Goal: Information Seeking & Learning: Learn about a topic

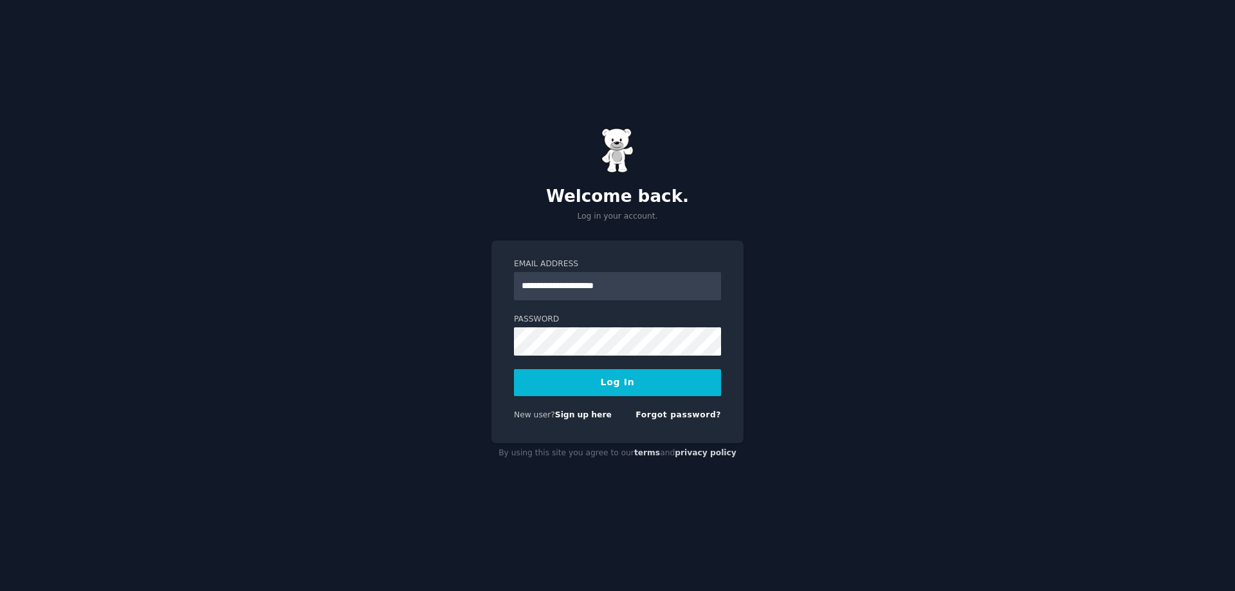
type input "**********"
click at [648, 374] on button "Log In" at bounding box center [617, 382] width 207 height 27
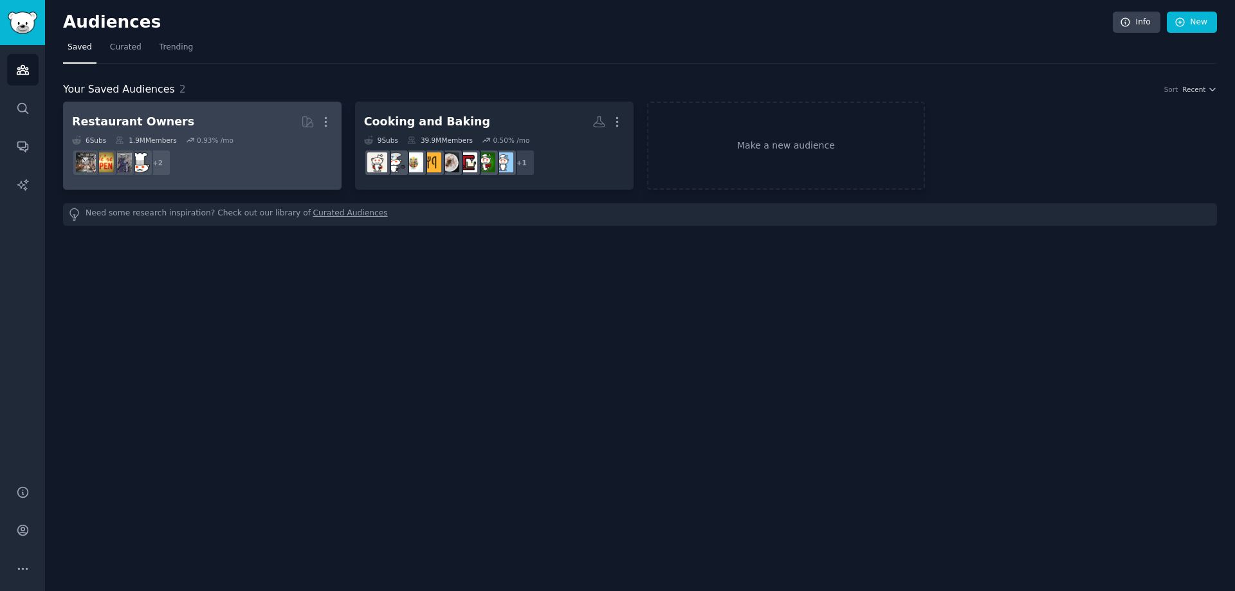
click at [166, 120] on div "Restaurant Owners" at bounding box center [133, 122] width 122 height 16
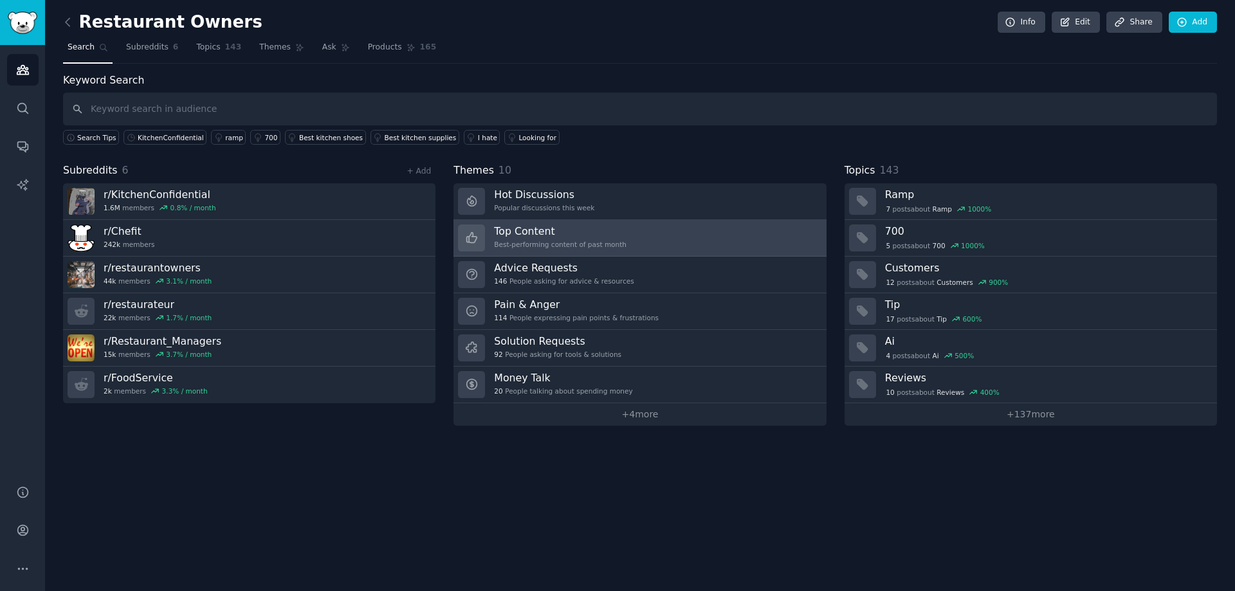
click at [490, 235] on link "Top Content Best-performing content of past month" at bounding box center [639, 238] width 372 height 37
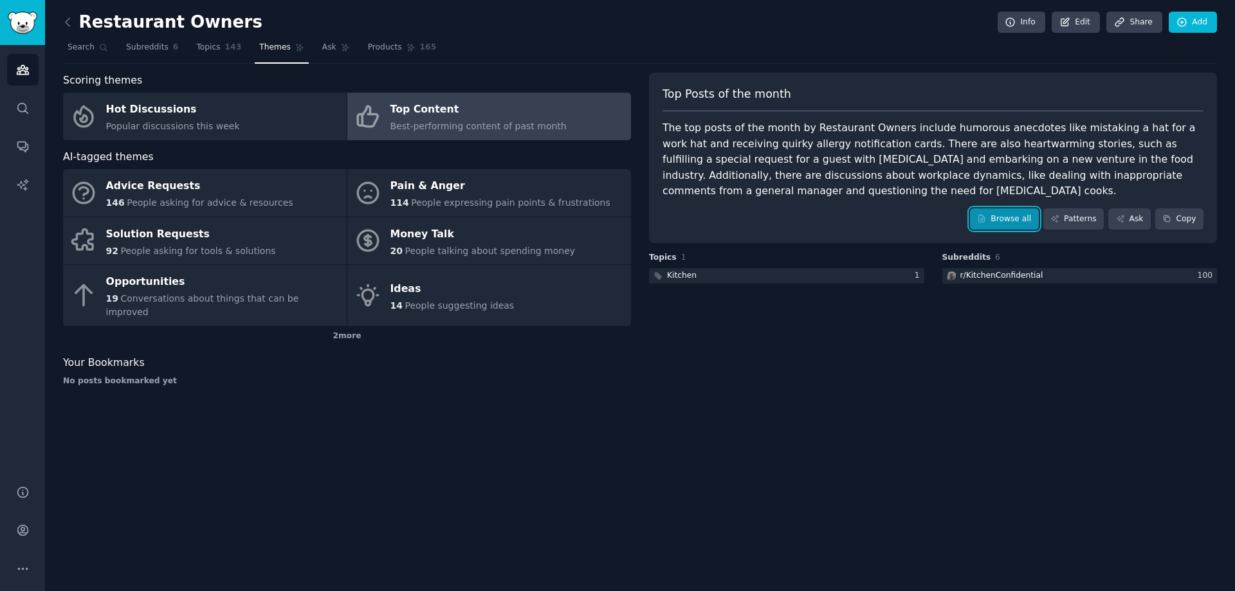
click at [1004, 215] on link "Browse all" at bounding box center [1004, 219] width 69 height 22
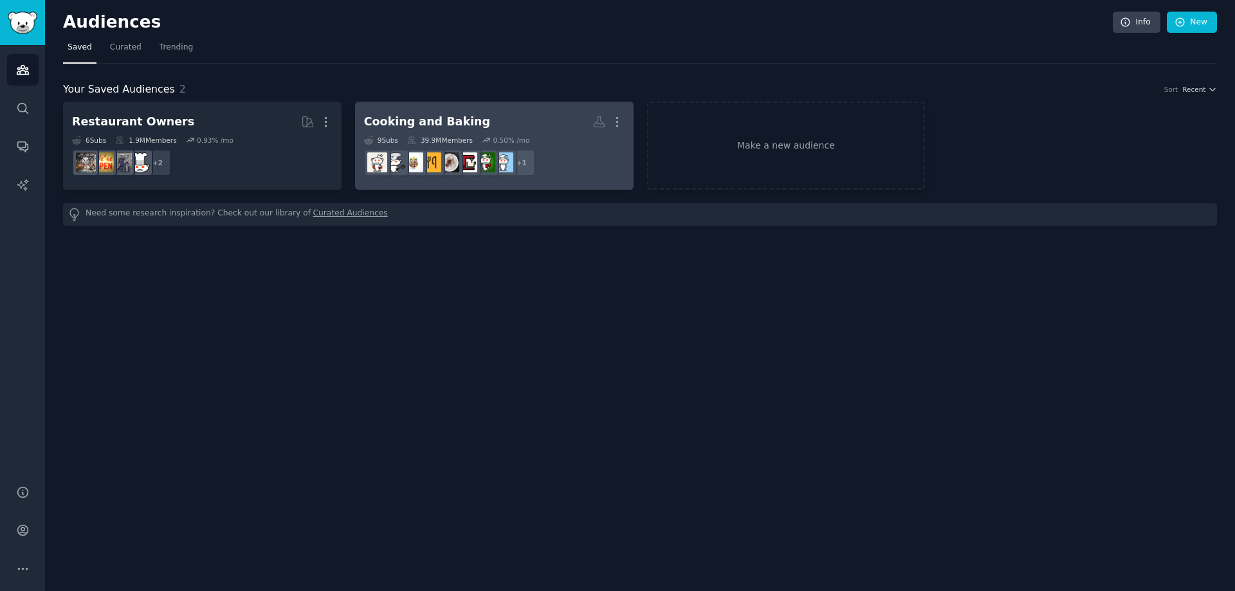
click at [418, 141] on div "39.9M Members" at bounding box center [440, 140] width 66 height 9
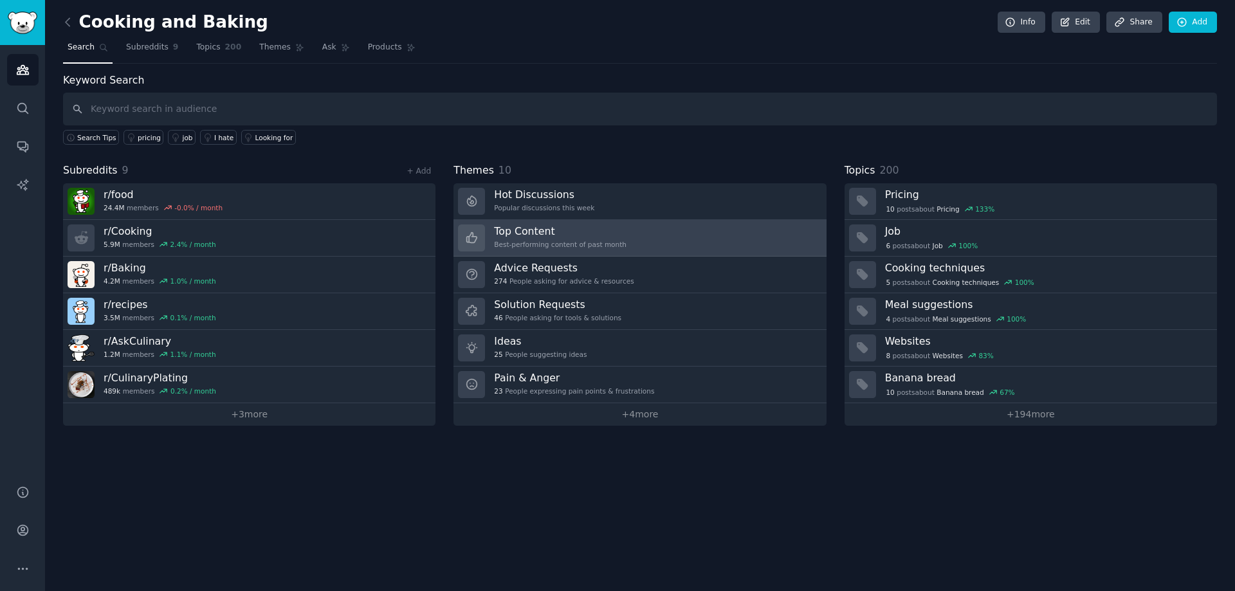
click at [596, 228] on h3 "Top Content" at bounding box center [560, 231] width 132 height 14
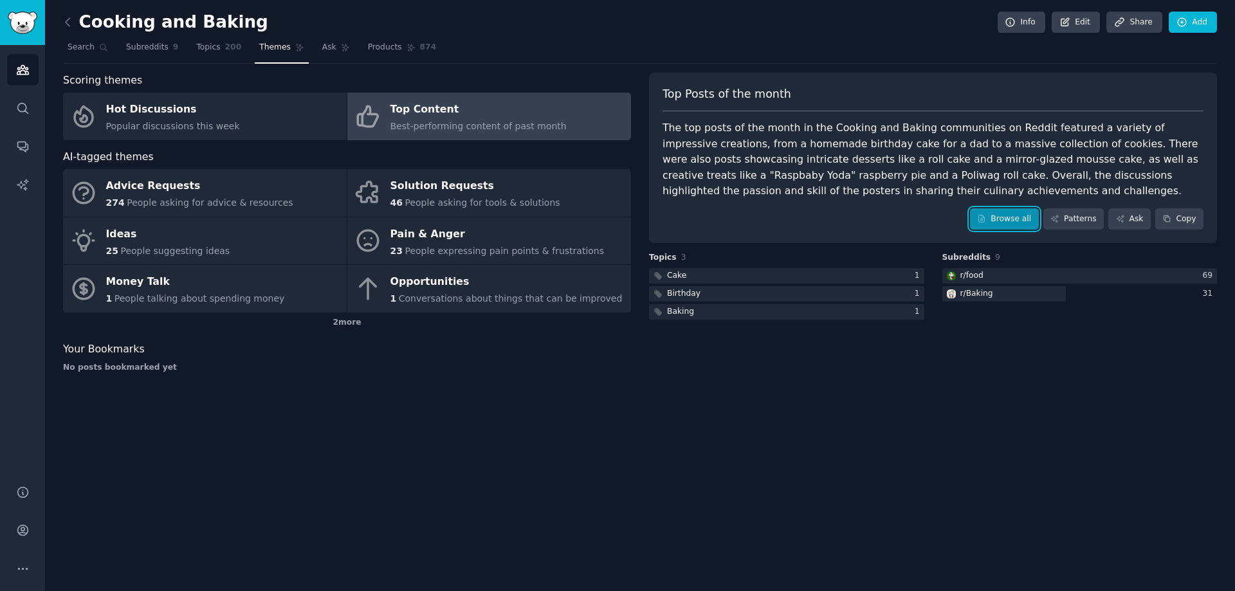
click at [1017, 214] on link "Browse all" at bounding box center [1004, 219] width 69 height 22
